Goal: Task Accomplishment & Management: Manage account settings

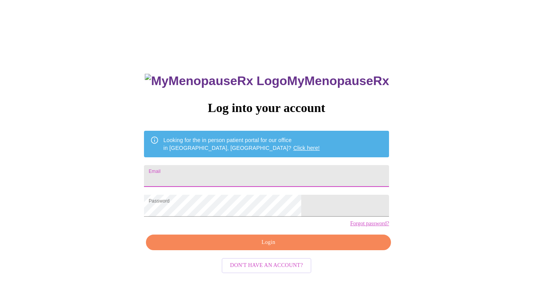
click at [213, 170] on input "Email" at bounding box center [266, 176] width 245 height 22
type input "buzzydoherty@gmail.com"
click at [274, 247] on span "Login" at bounding box center [268, 243] width 227 height 10
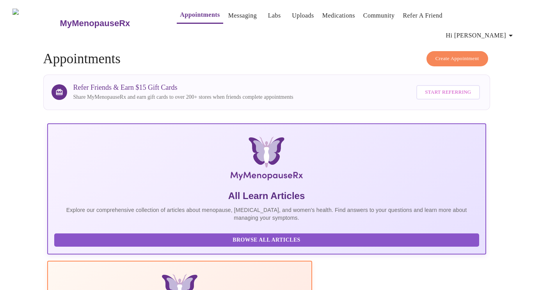
click at [228, 18] on link "Messaging" at bounding box center [242, 15] width 28 height 11
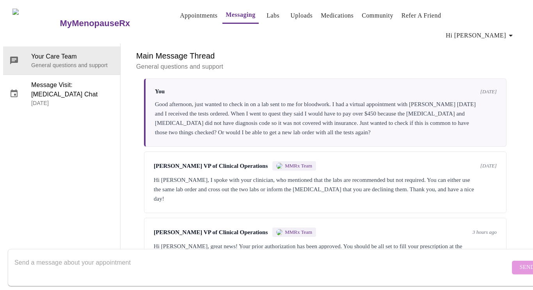
scroll to position [653, 0]
